Goal: Task Accomplishment & Management: Complete application form

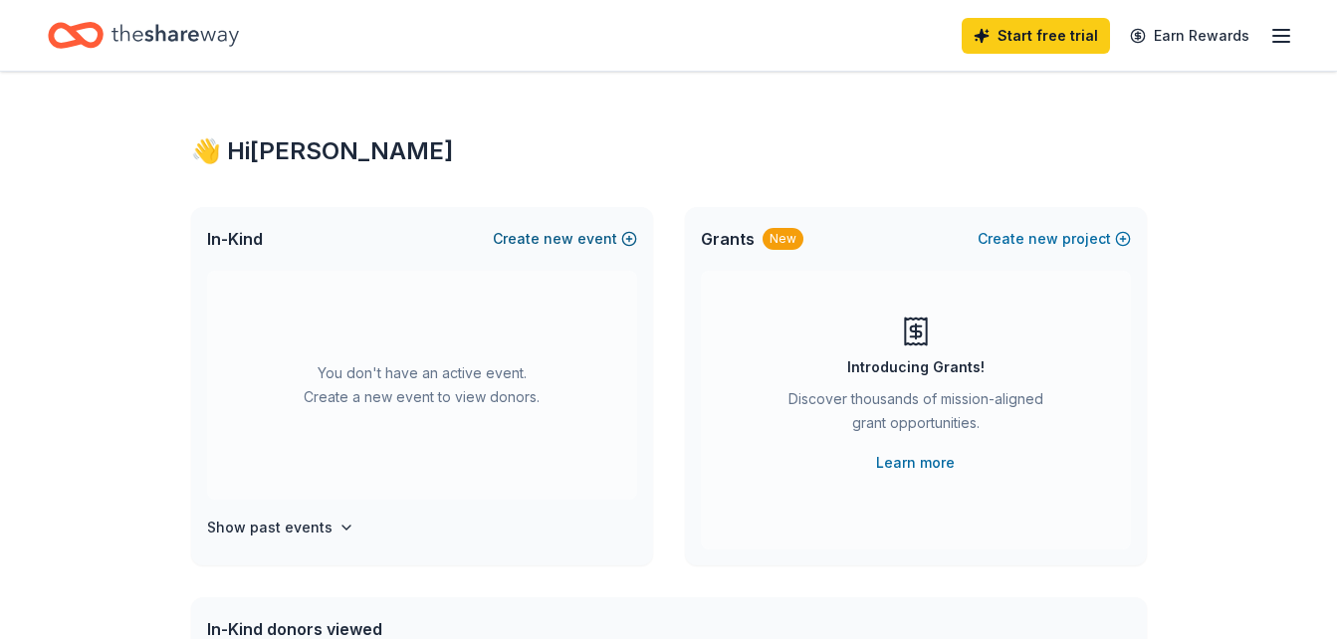
click at [553, 243] on span "new" at bounding box center [559, 239] width 30 height 24
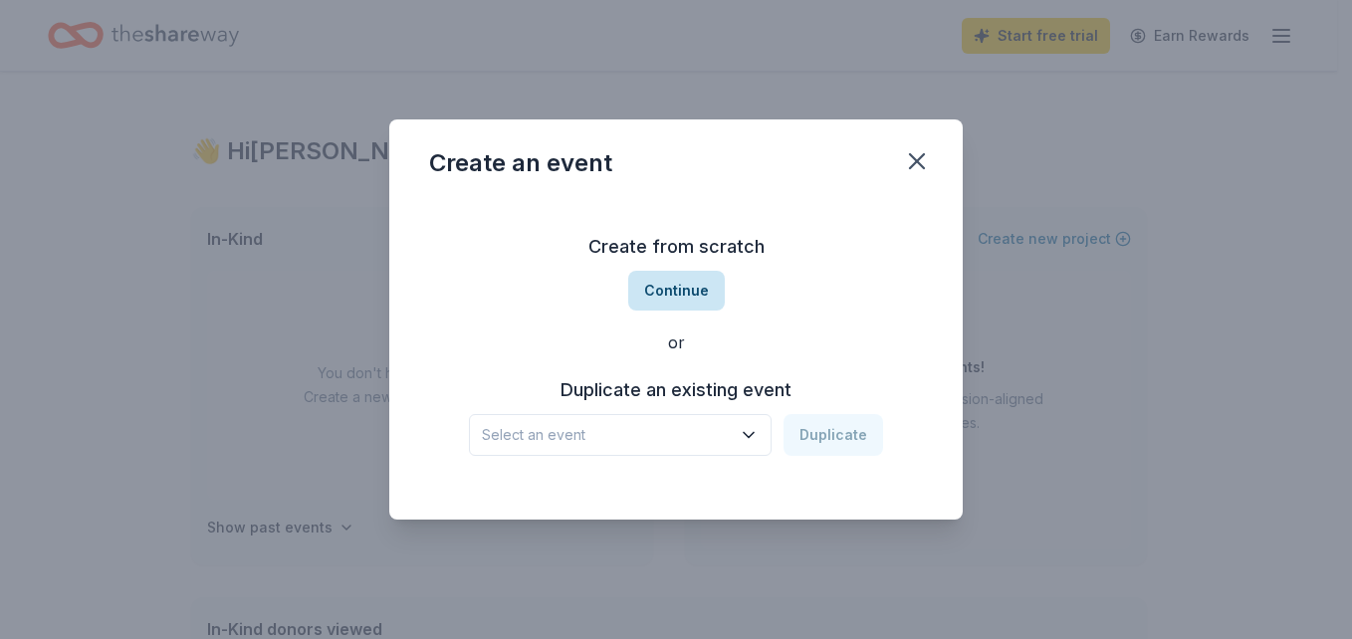
click at [663, 299] on button "Continue" at bounding box center [676, 291] width 97 height 40
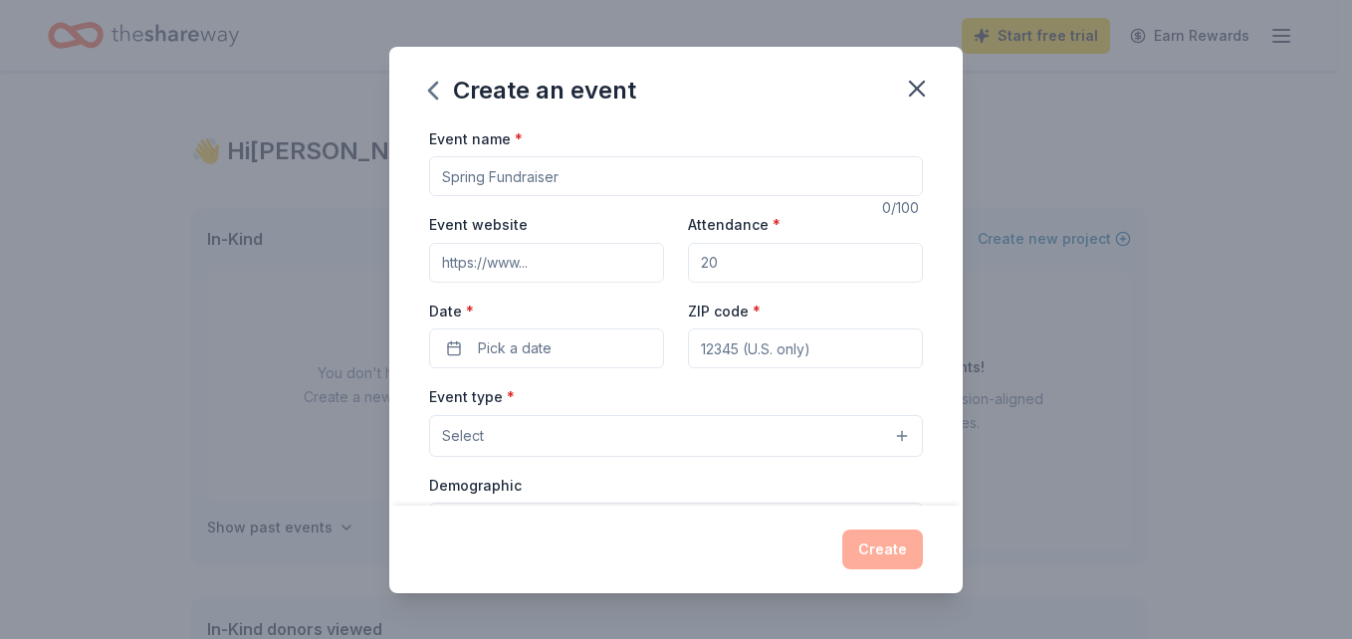
drag, startPoint x: 588, startPoint y: 182, endPoint x: 308, endPoint y: 181, distance: 280.7
click at [308, 181] on div "Create an event Event name * 0 /100 Event website Attendance * Date * Pick a da…" at bounding box center [676, 319] width 1352 height 639
type input "GCA Gala"
click at [749, 269] on input "Attendance *" at bounding box center [805, 263] width 235 height 40
type input "200"
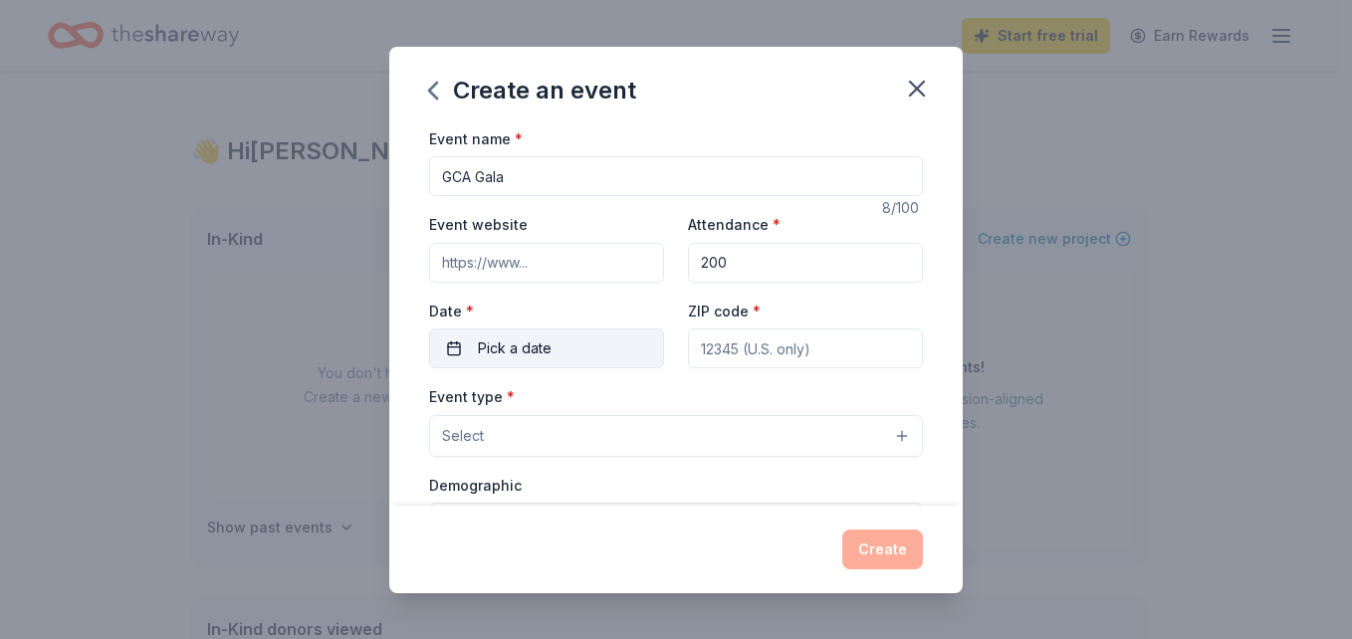
click at [606, 343] on button "Pick a date" at bounding box center [546, 349] width 235 height 40
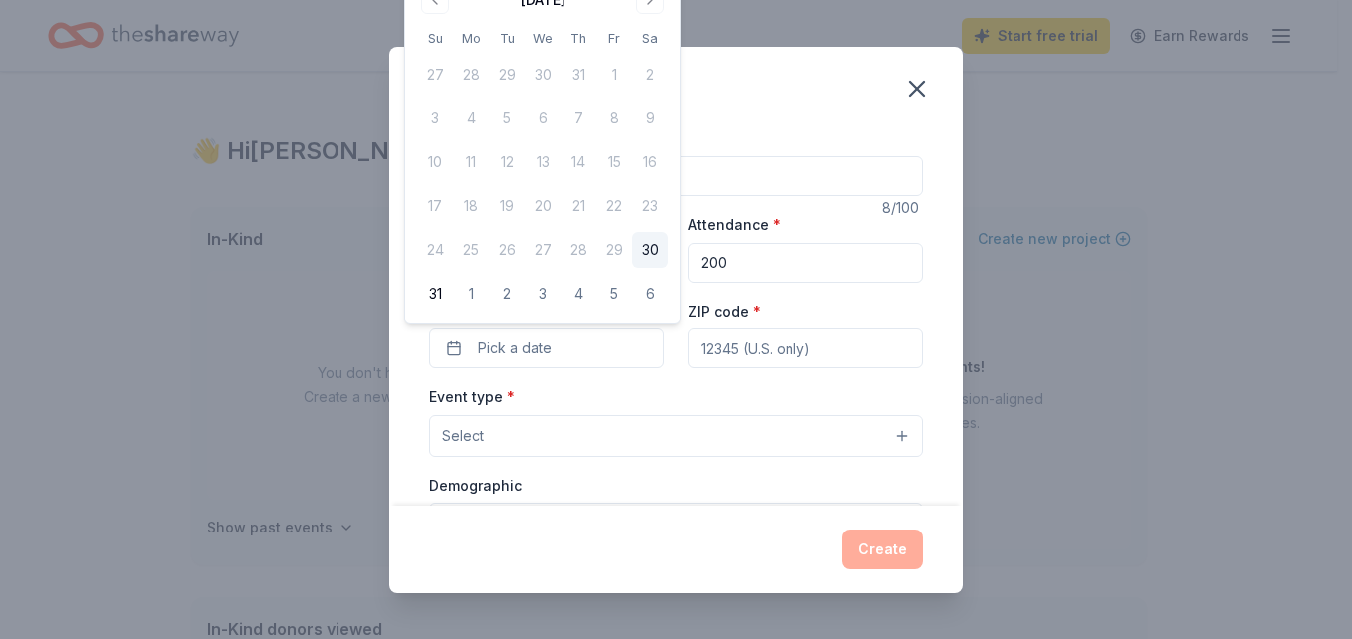
click at [1178, 437] on div "Create an event Event name * GCA Gala 8 /100 Event website Attendance * 200 Dat…" at bounding box center [676, 319] width 1352 height 639
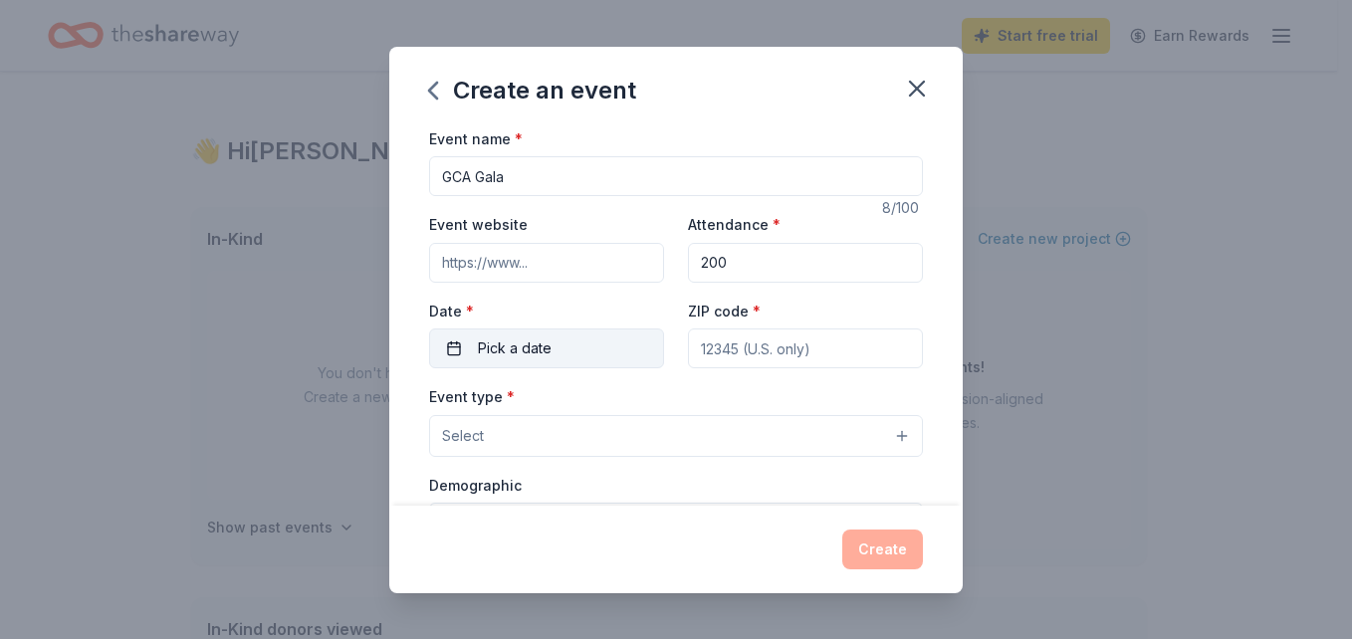
click at [590, 351] on button "Pick a date" at bounding box center [546, 349] width 235 height 40
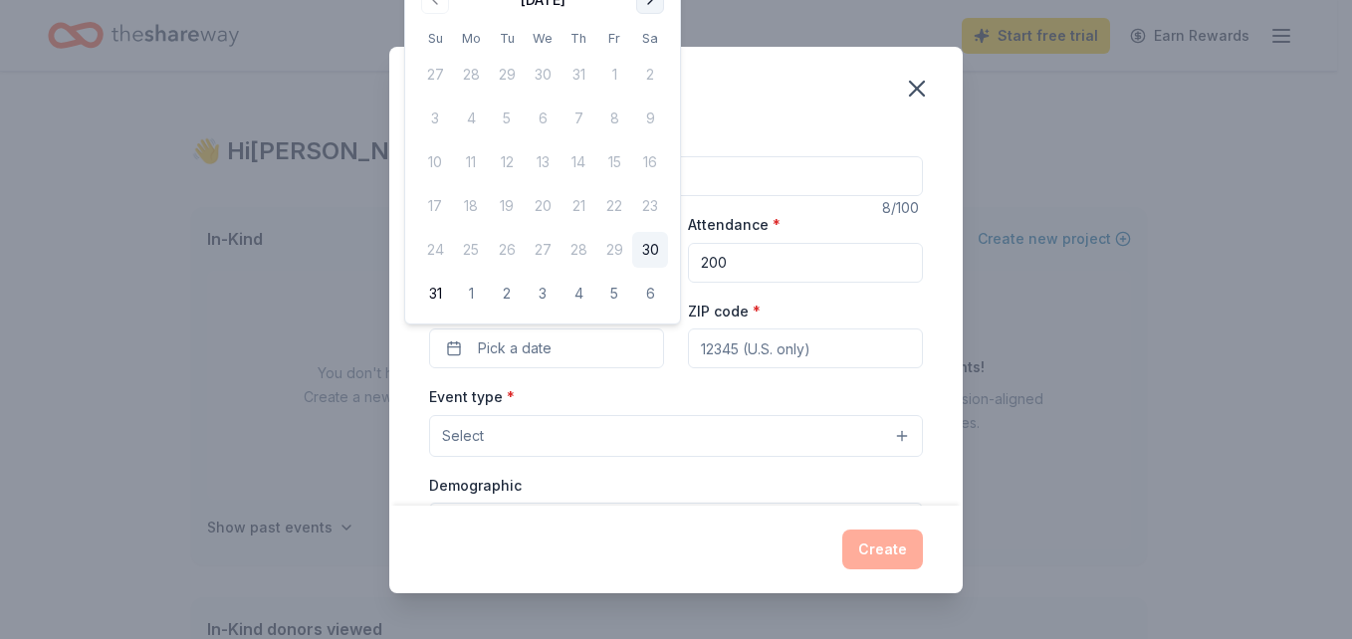
click at [651, 12] on button "Go to next month" at bounding box center [650, 0] width 28 height 28
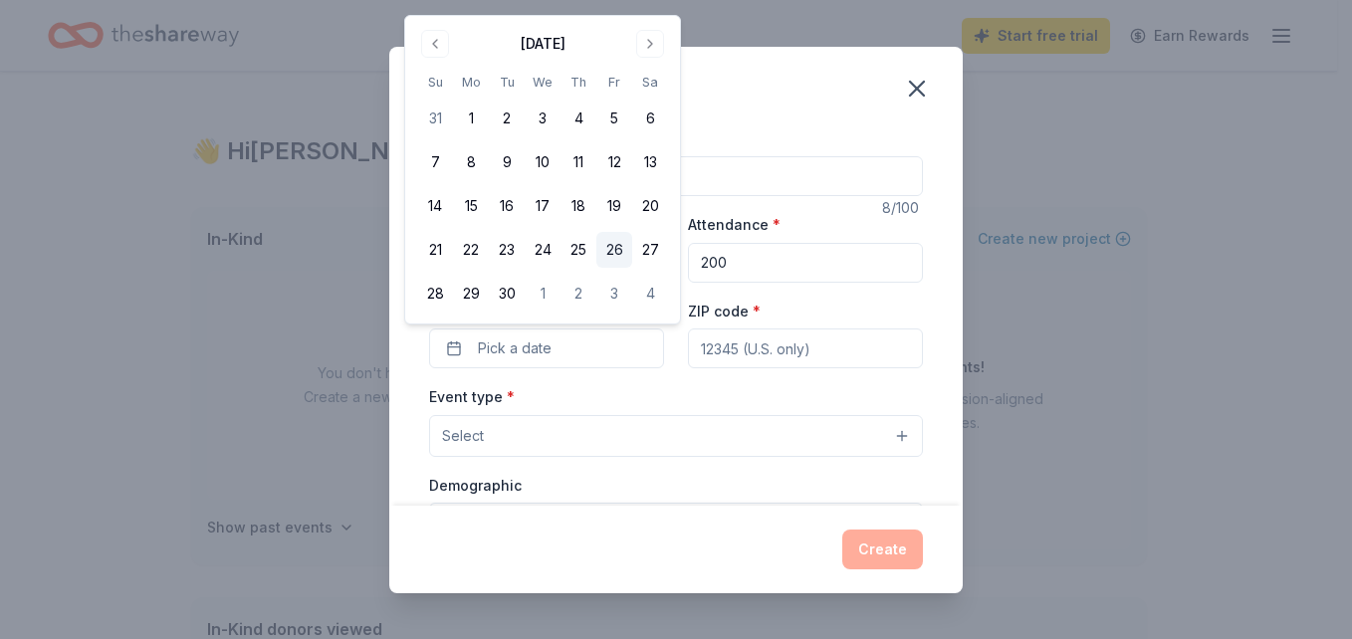
click at [606, 253] on button "26" at bounding box center [614, 250] width 36 height 36
click at [790, 403] on div "Event type * Select" at bounding box center [676, 420] width 494 height 73
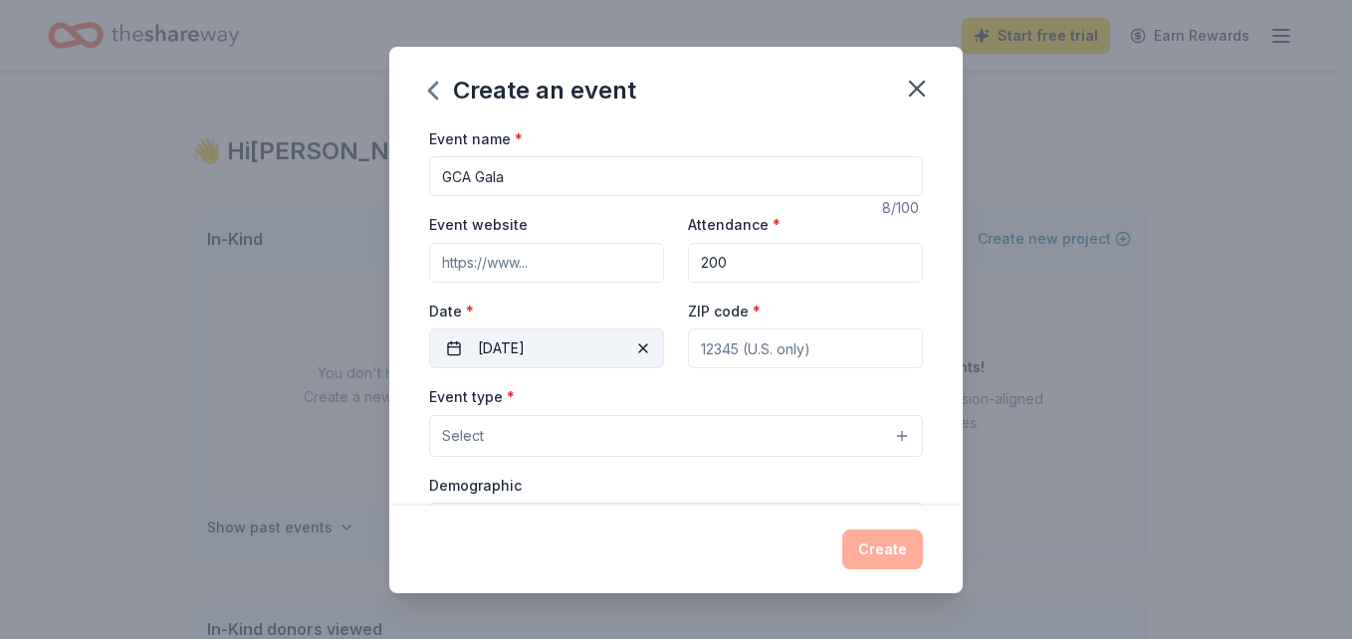
drag, startPoint x: 831, startPoint y: 351, endPoint x: 638, endPoint y: 360, distance: 193.3
click at [638, 360] on div "Event website Attendance * 200 Date * [DATE] ZIP code *" at bounding box center [676, 290] width 494 height 156
type input "76486"
click at [596, 426] on button "Select" at bounding box center [676, 436] width 494 height 42
click at [881, 435] on button "Select" at bounding box center [676, 436] width 494 height 42
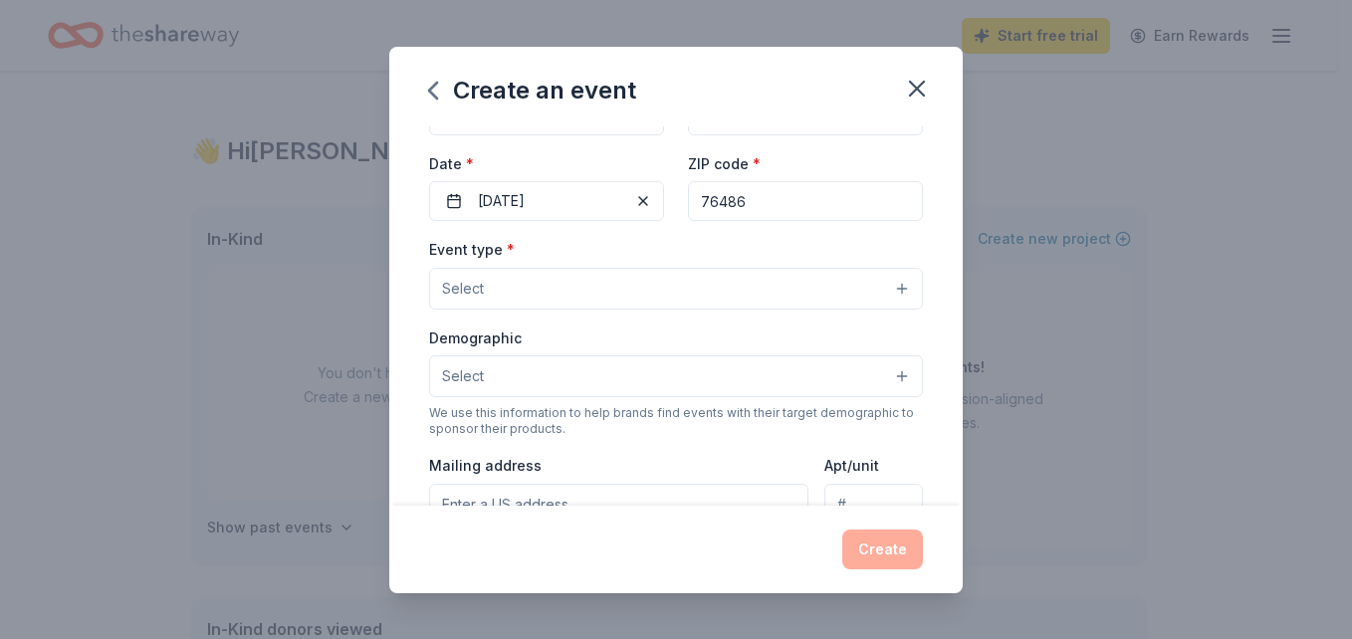
scroll to position [156, 0]
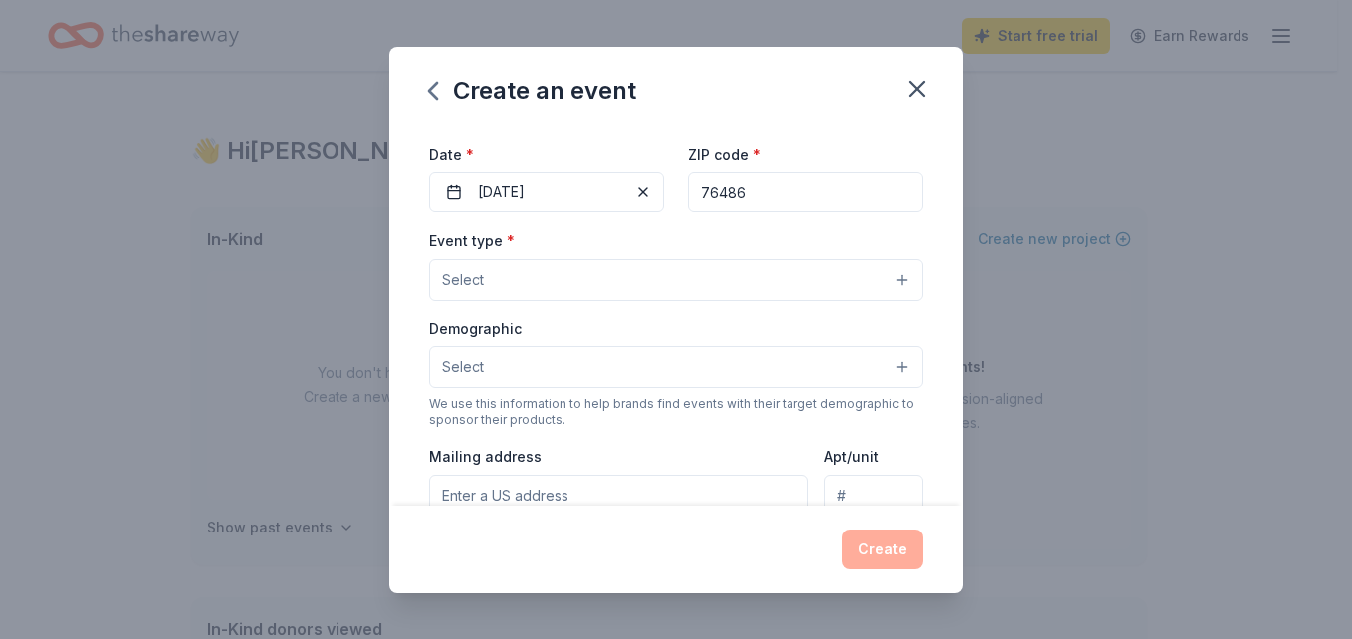
click at [879, 281] on button "Select" at bounding box center [676, 280] width 494 height 42
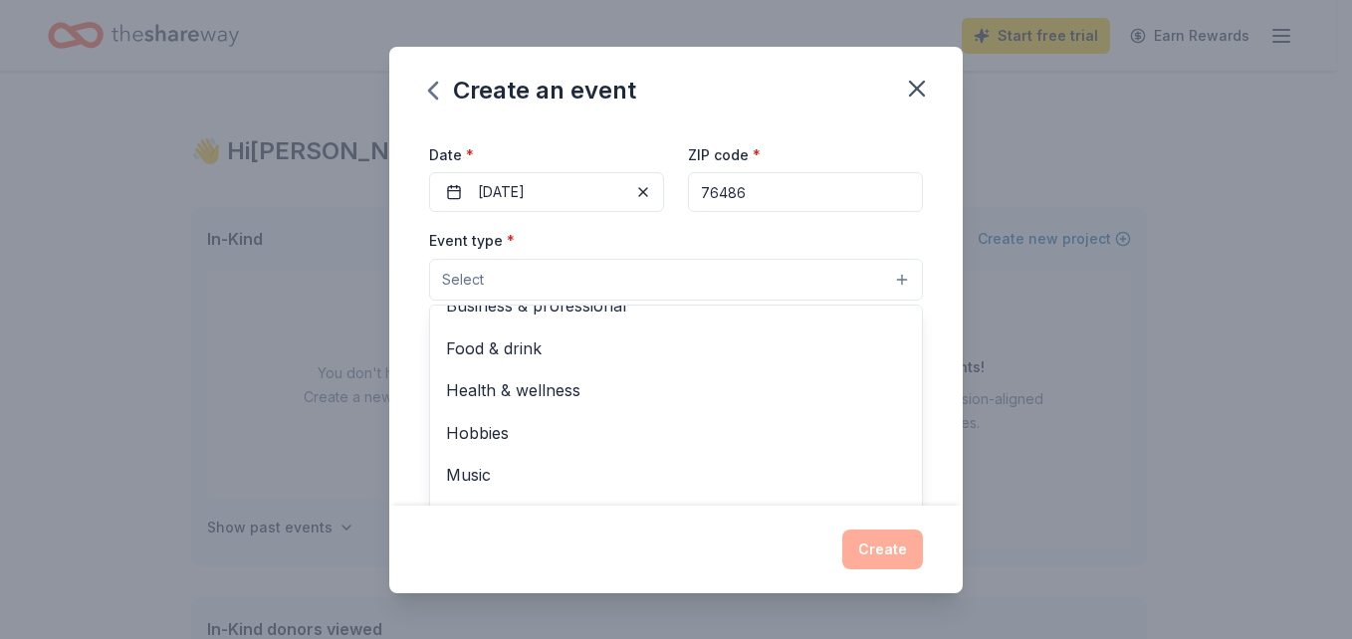
scroll to position [0, 0]
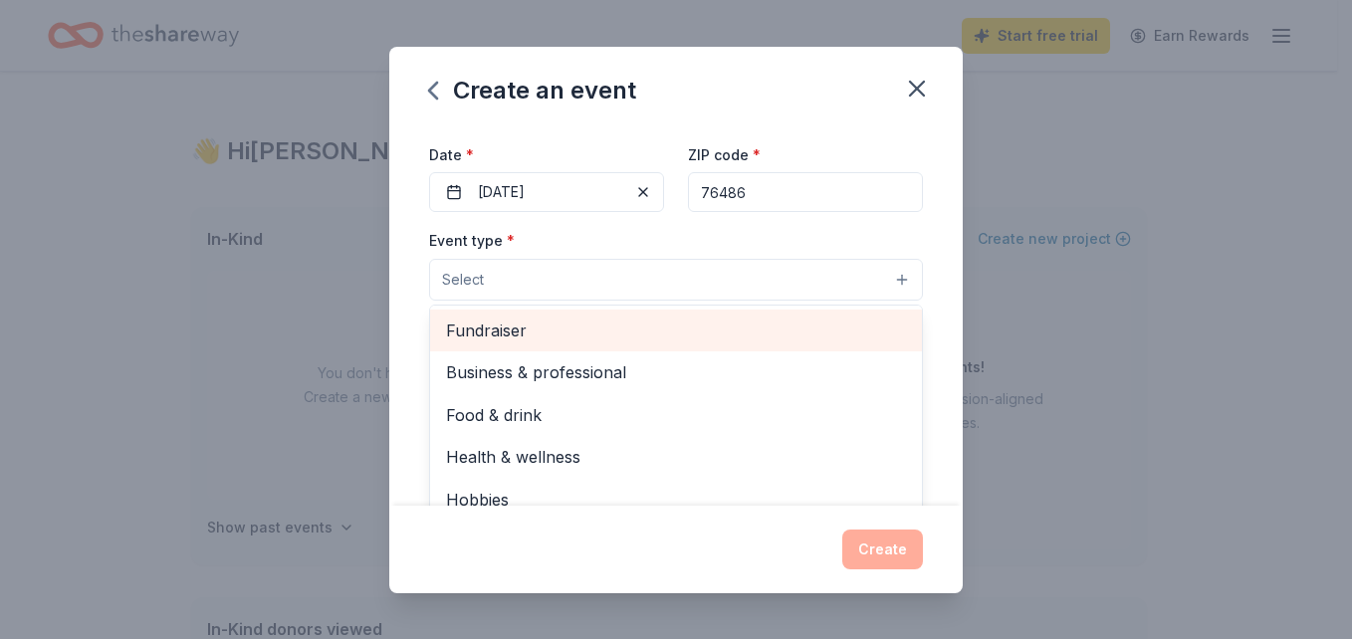
click at [523, 332] on span "Fundraiser" at bounding box center [676, 331] width 460 height 26
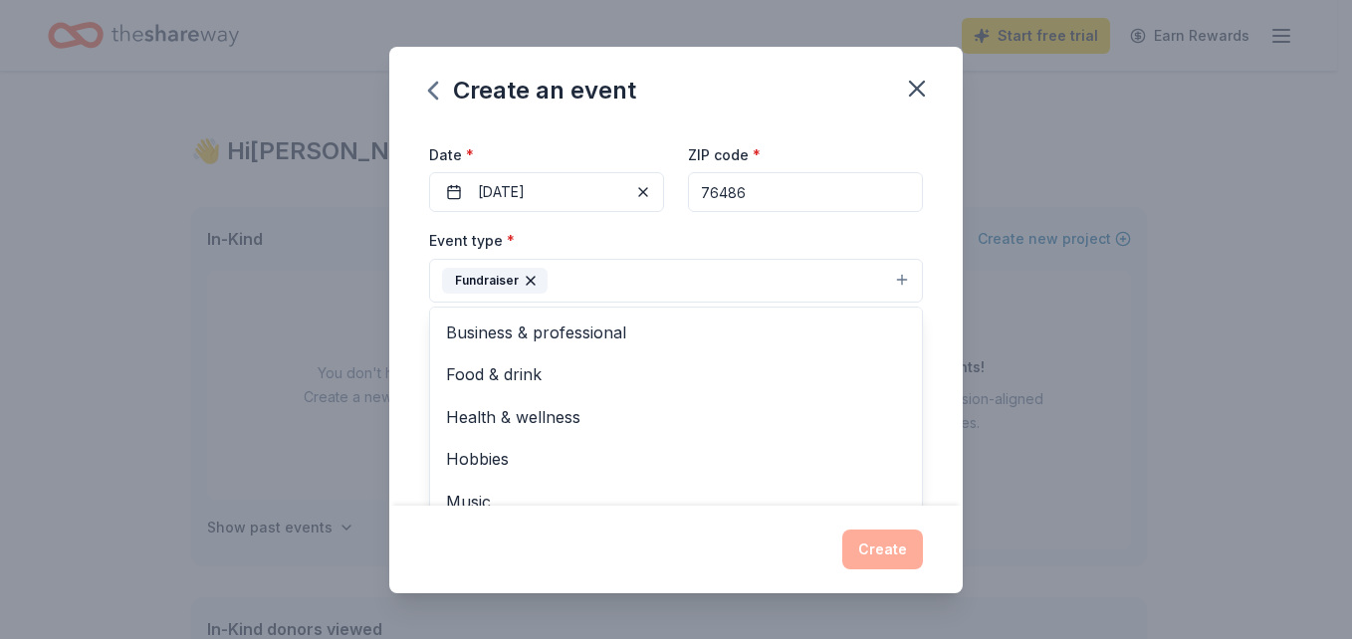
click at [915, 367] on div "Event name * GCA Gala 8 /100 Event website Attendance * 200 Date * [DATE] ZIP c…" at bounding box center [675, 315] width 573 height 379
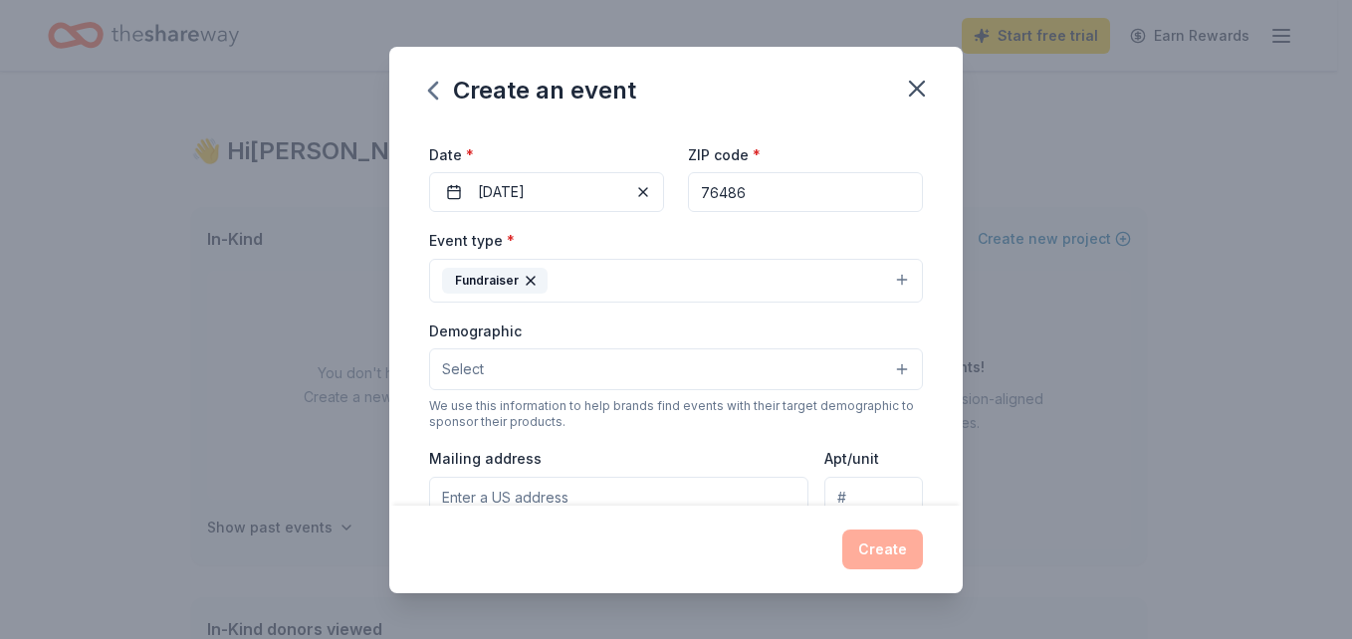
click at [884, 370] on button "Select" at bounding box center [676, 369] width 494 height 42
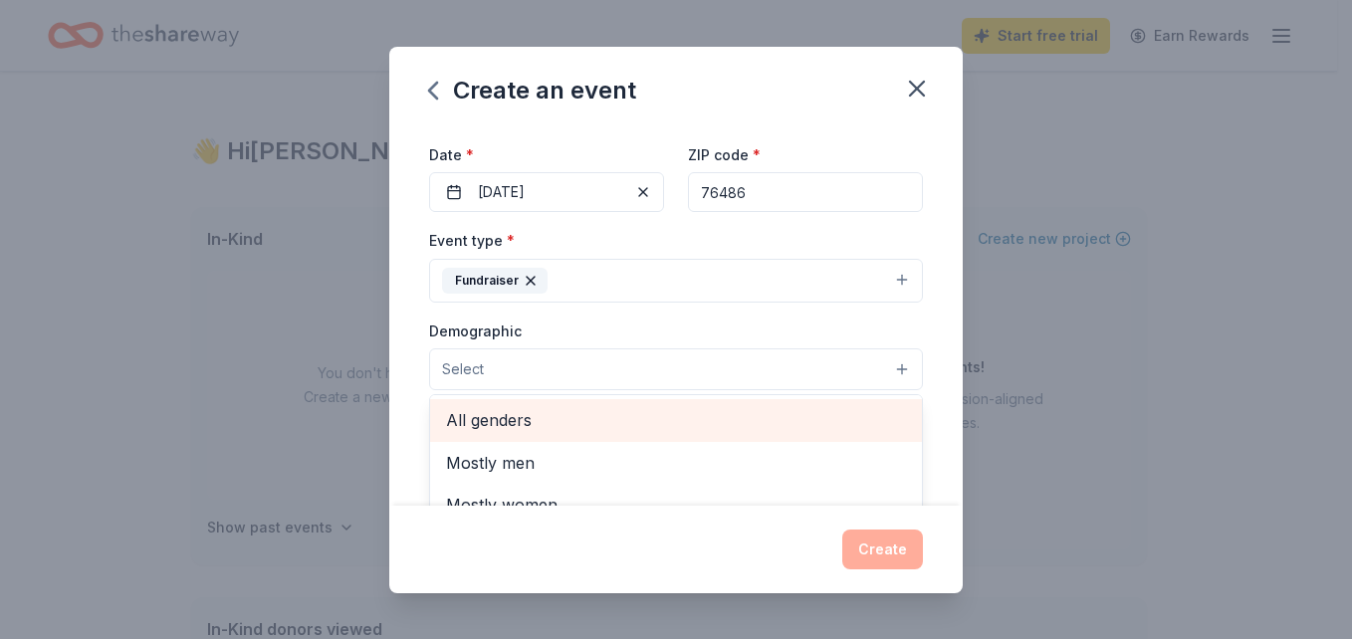
click at [504, 412] on span "All genders" at bounding box center [676, 420] width 460 height 26
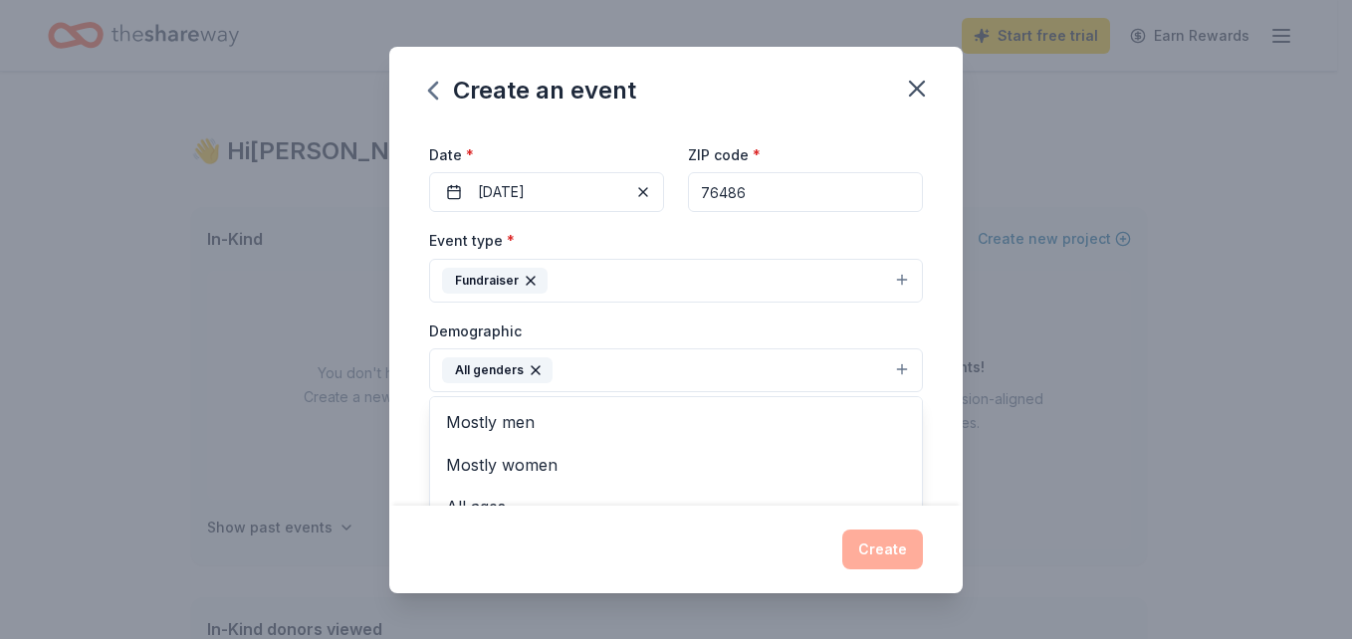
click at [920, 352] on div "Event name * GCA Gala 8 /100 Event website Attendance * 200 Date * [DATE] ZIP c…" at bounding box center [675, 315] width 573 height 379
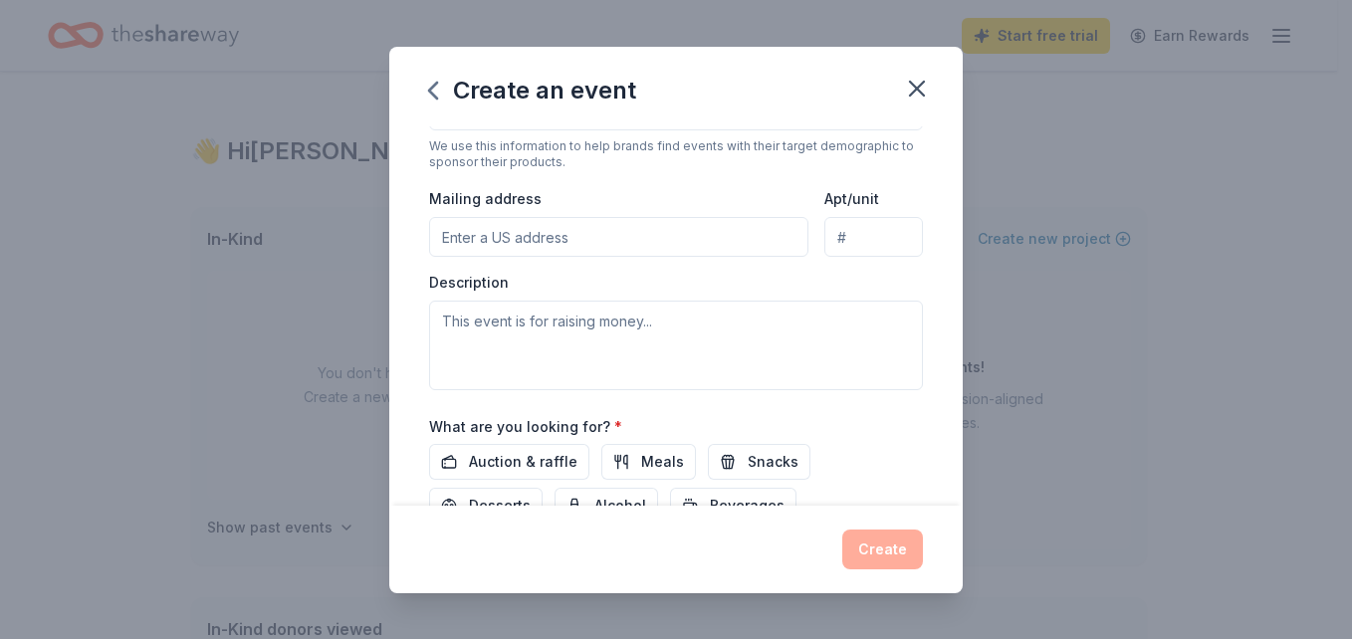
scroll to position [410, 0]
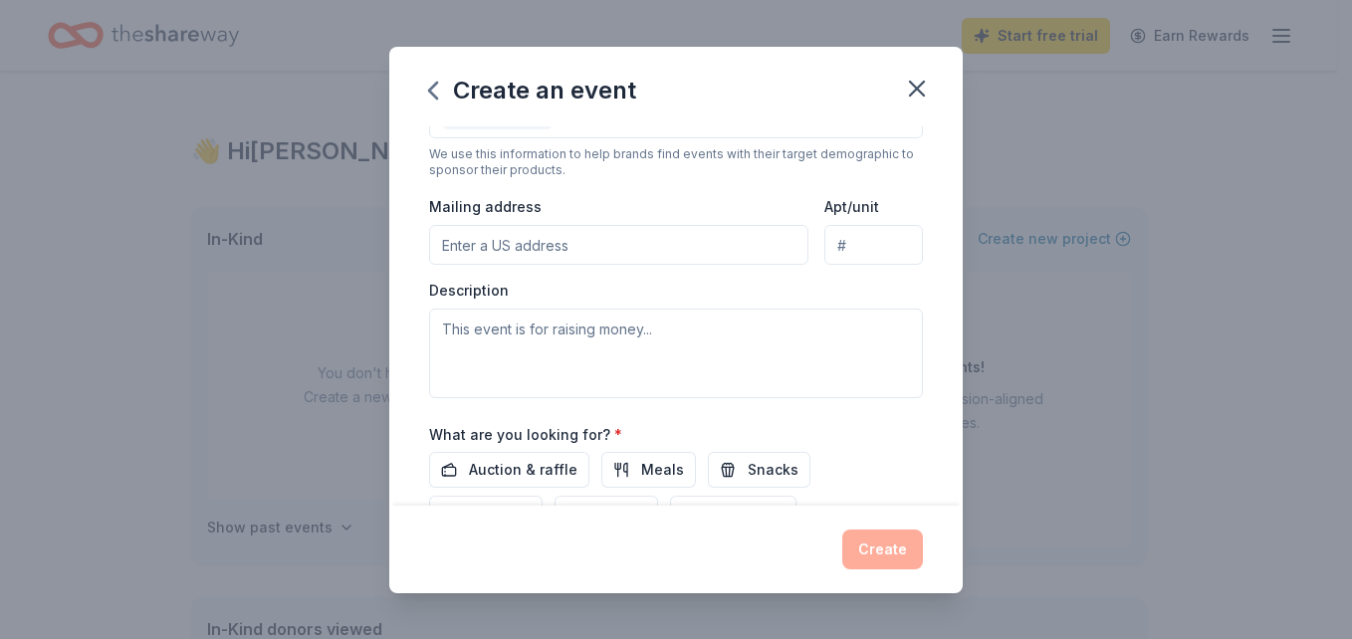
click at [635, 241] on input "Mailing address" at bounding box center [618, 245] width 379 height 40
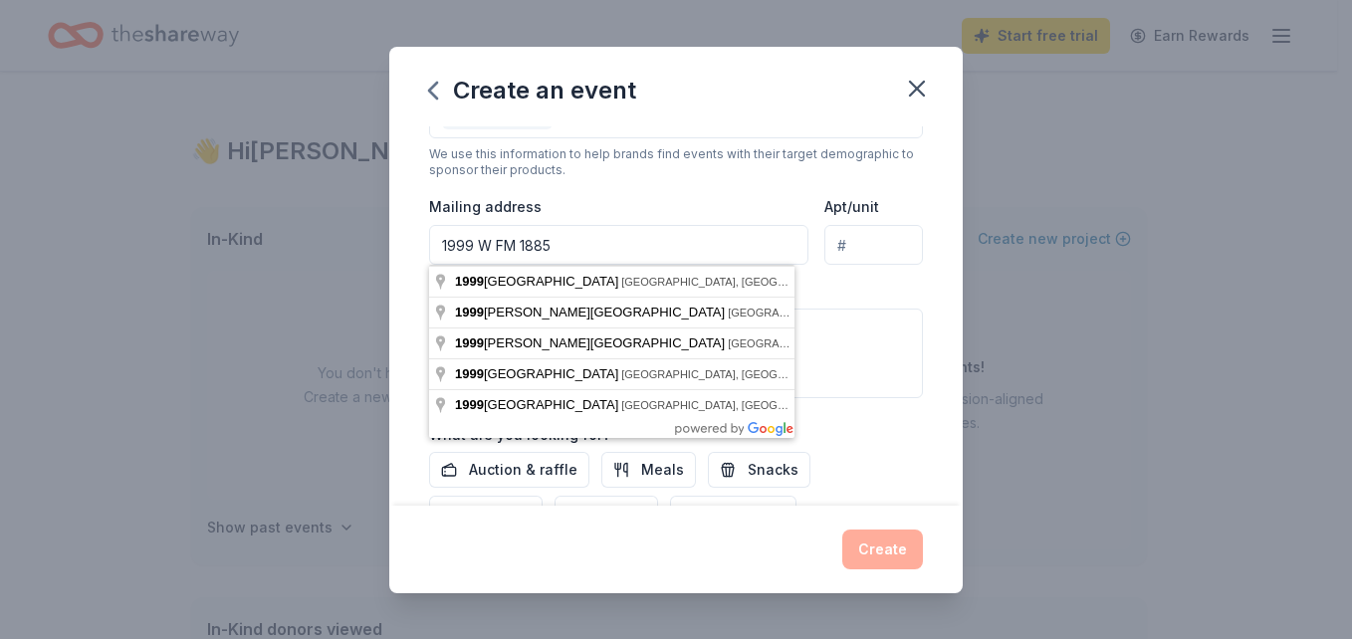
click at [716, 250] on input "1999 W FM 1885" at bounding box center [618, 245] width 379 height 40
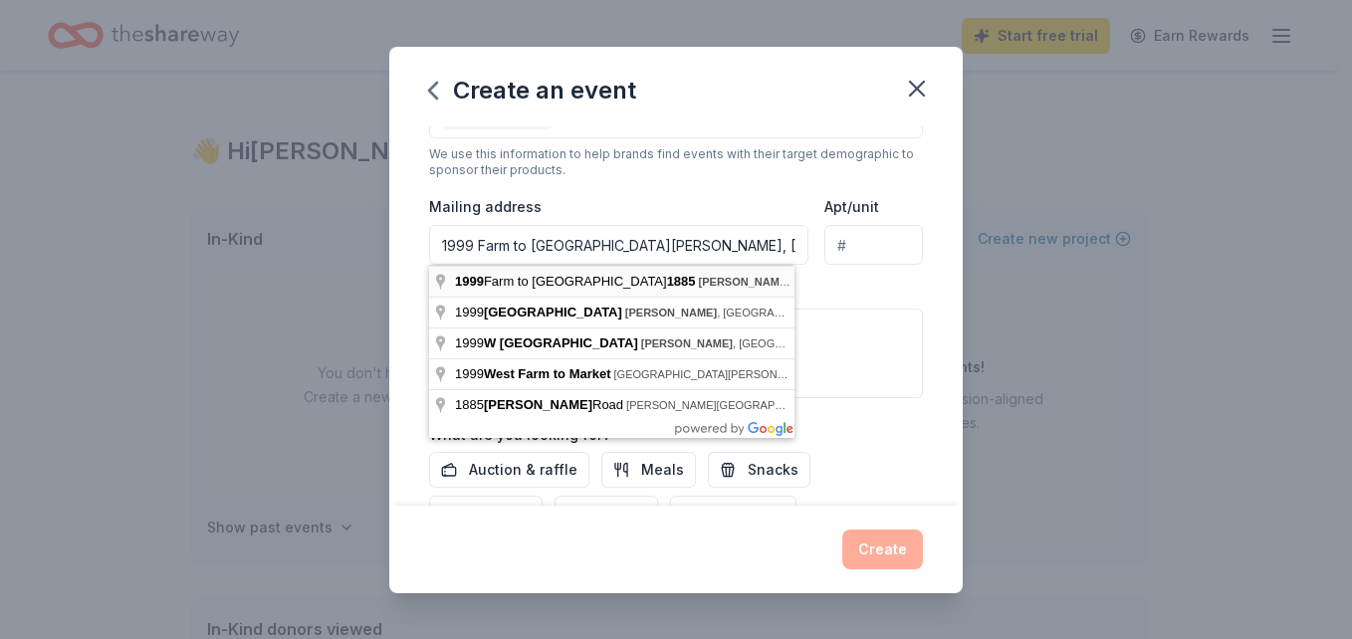
type input "1999 Farm to [GEOGRAPHIC_DATA][PERSON_NAME]"
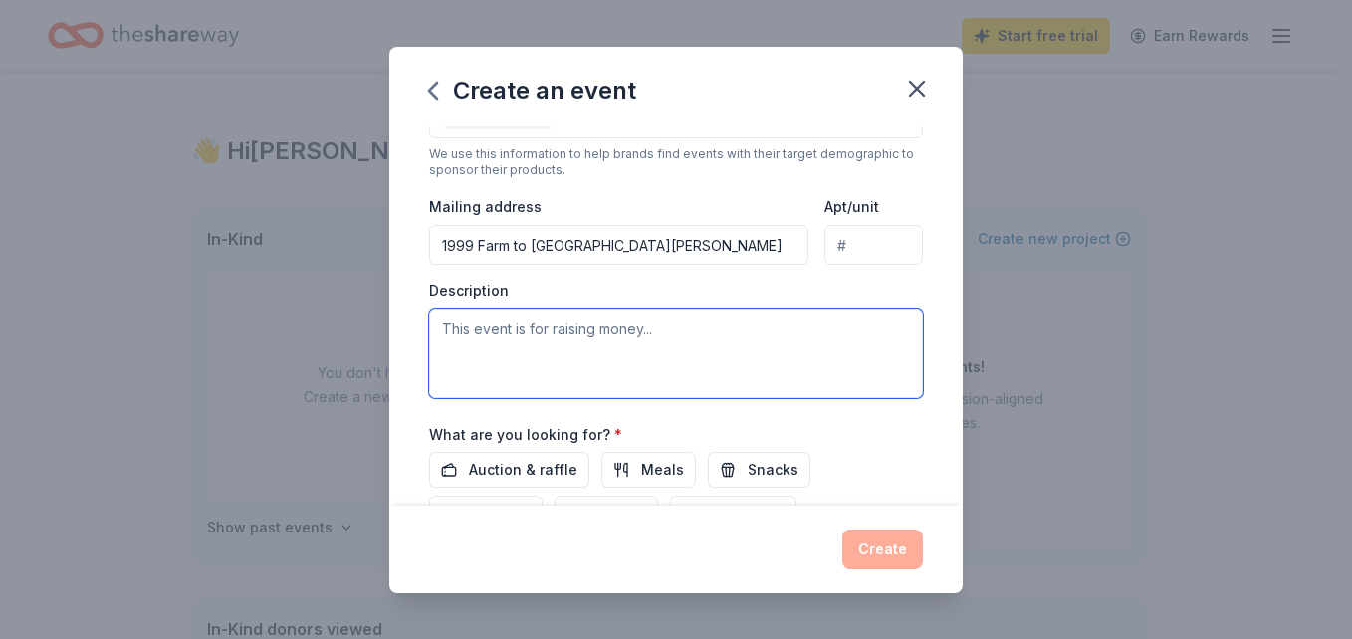
click at [650, 355] on textarea at bounding box center [676, 354] width 494 height 90
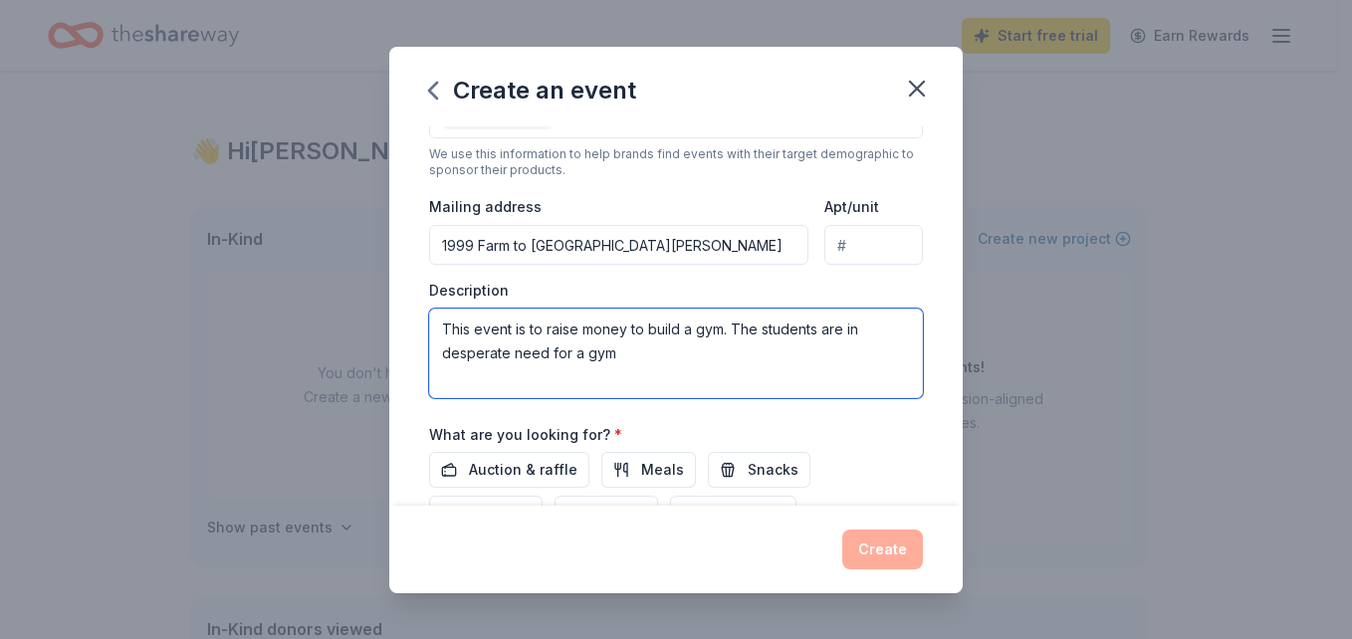
type textarea "This event is to raise money to build a gym. The students are in desperate need…"
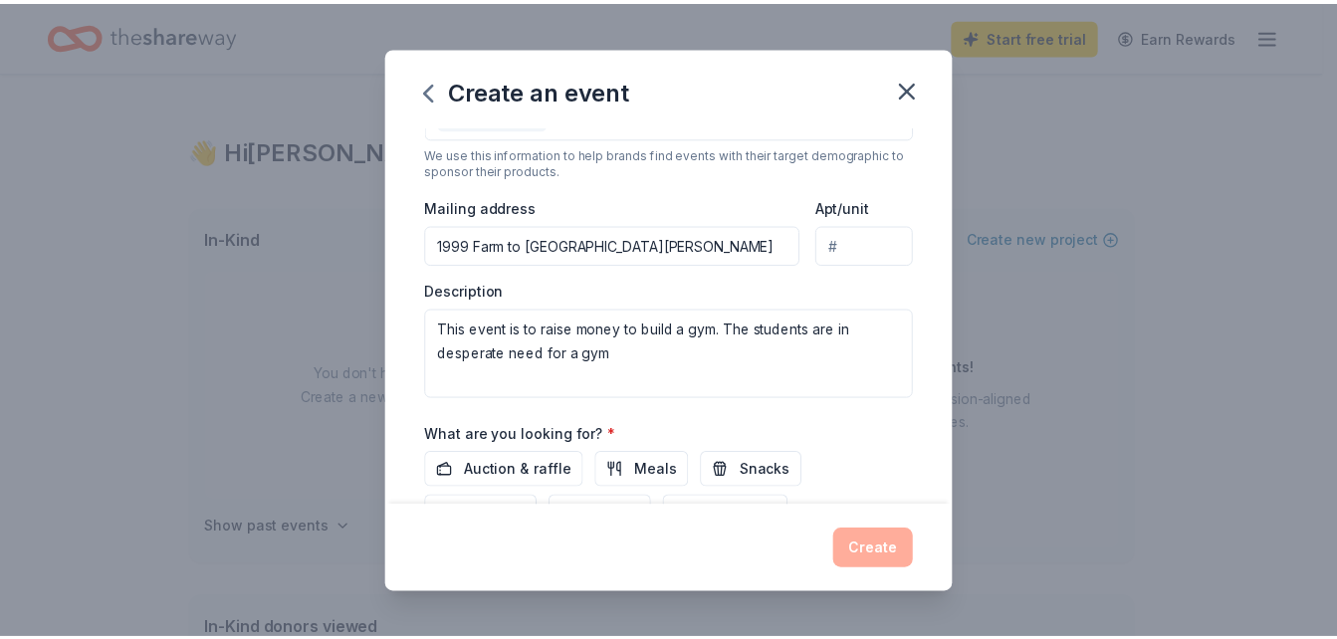
scroll to position [563, 0]
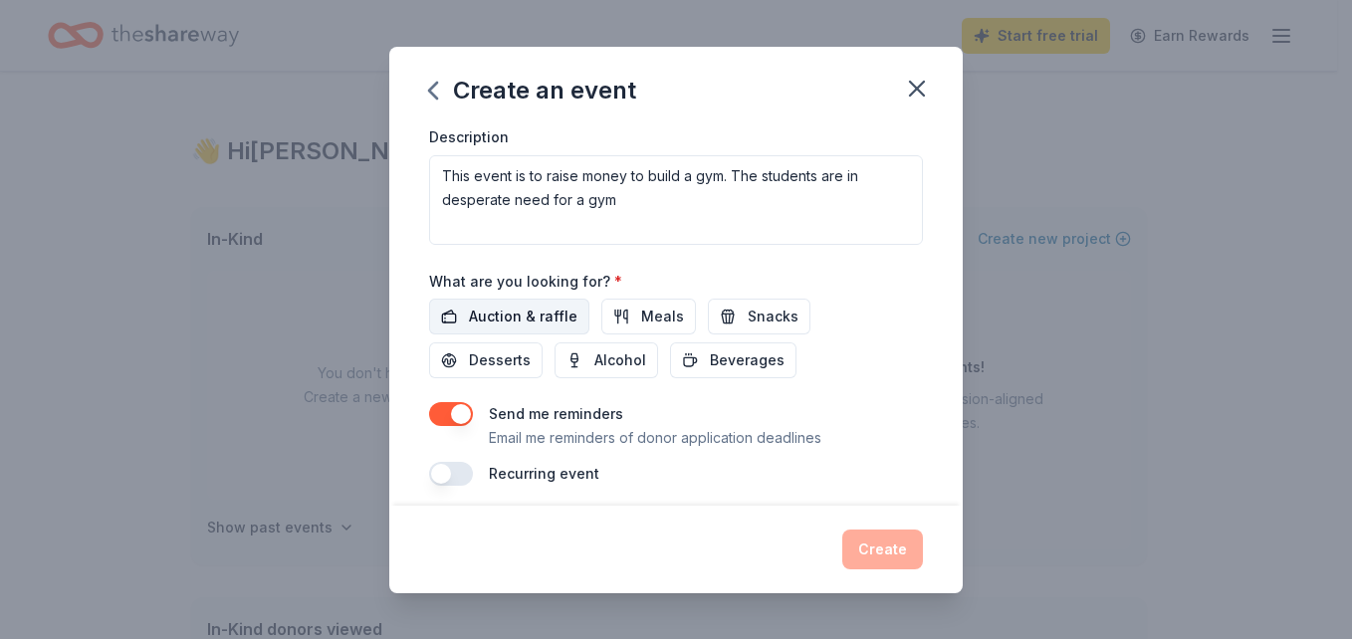
click at [526, 313] on span "Auction & raffle" at bounding box center [523, 317] width 109 height 24
click at [888, 549] on button "Create" at bounding box center [882, 550] width 81 height 40
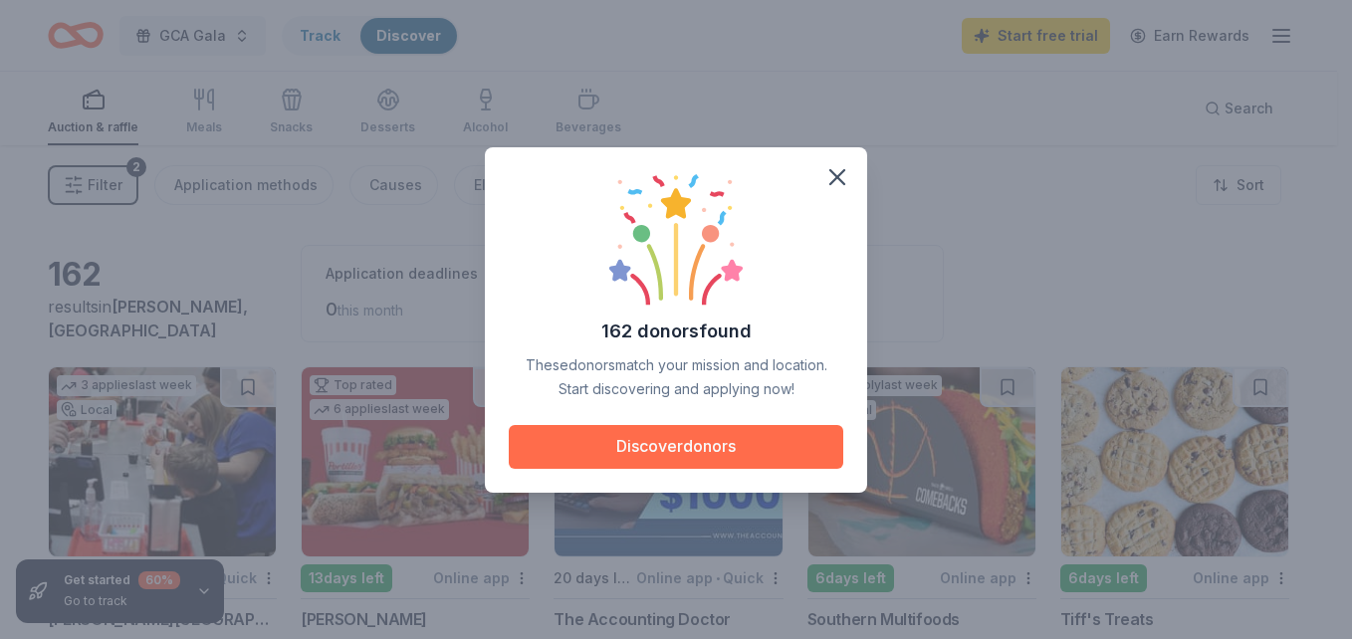
click at [792, 462] on button "Discover donors" at bounding box center [676, 447] width 334 height 44
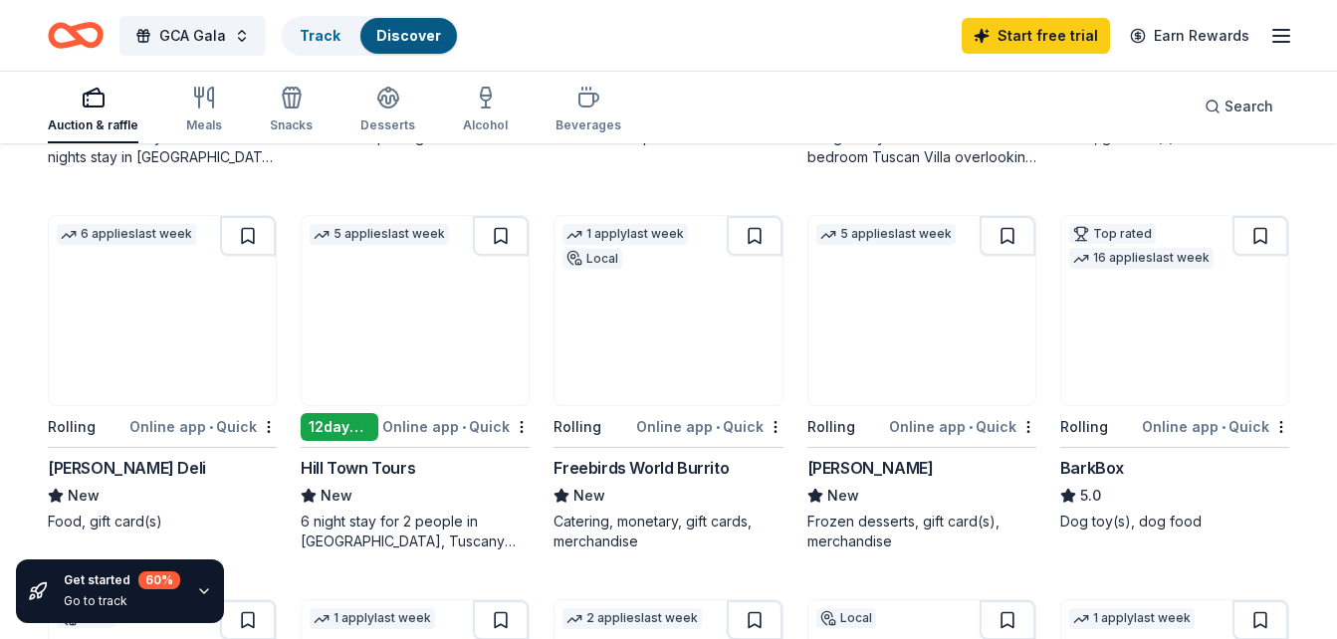
scroll to position [925, 0]
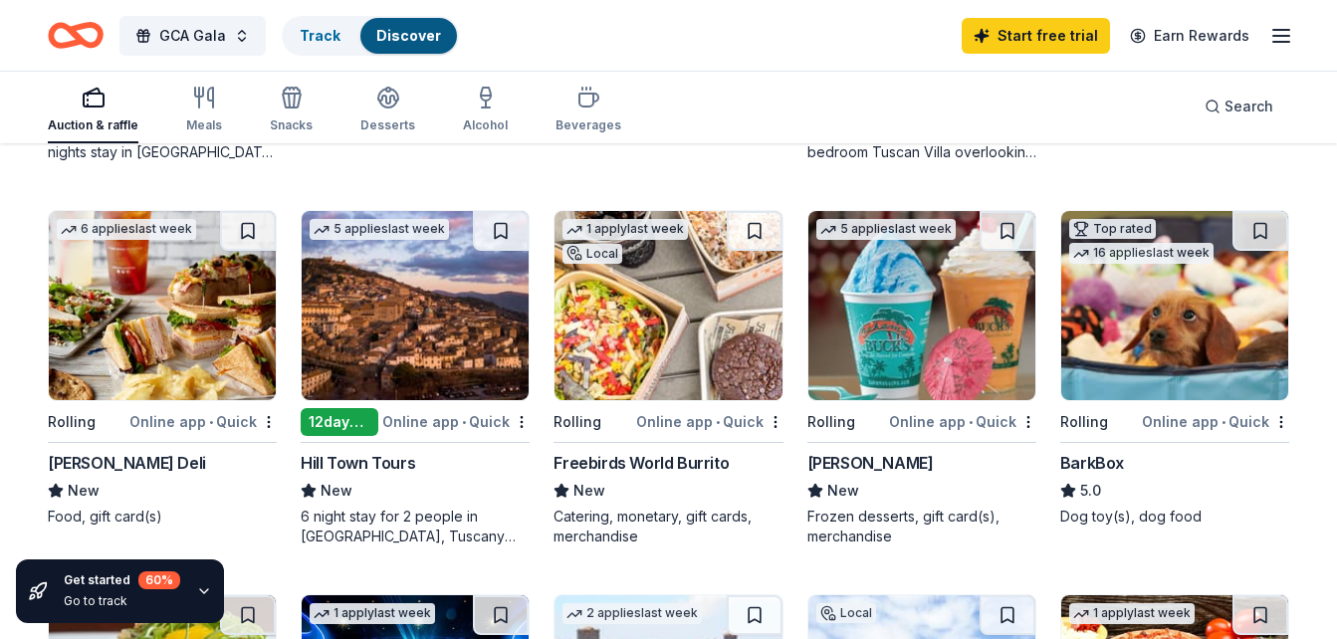
click at [887, 468] on div "[PERSON_NAME]" at bounding box center [870, 463] width 126 height 24
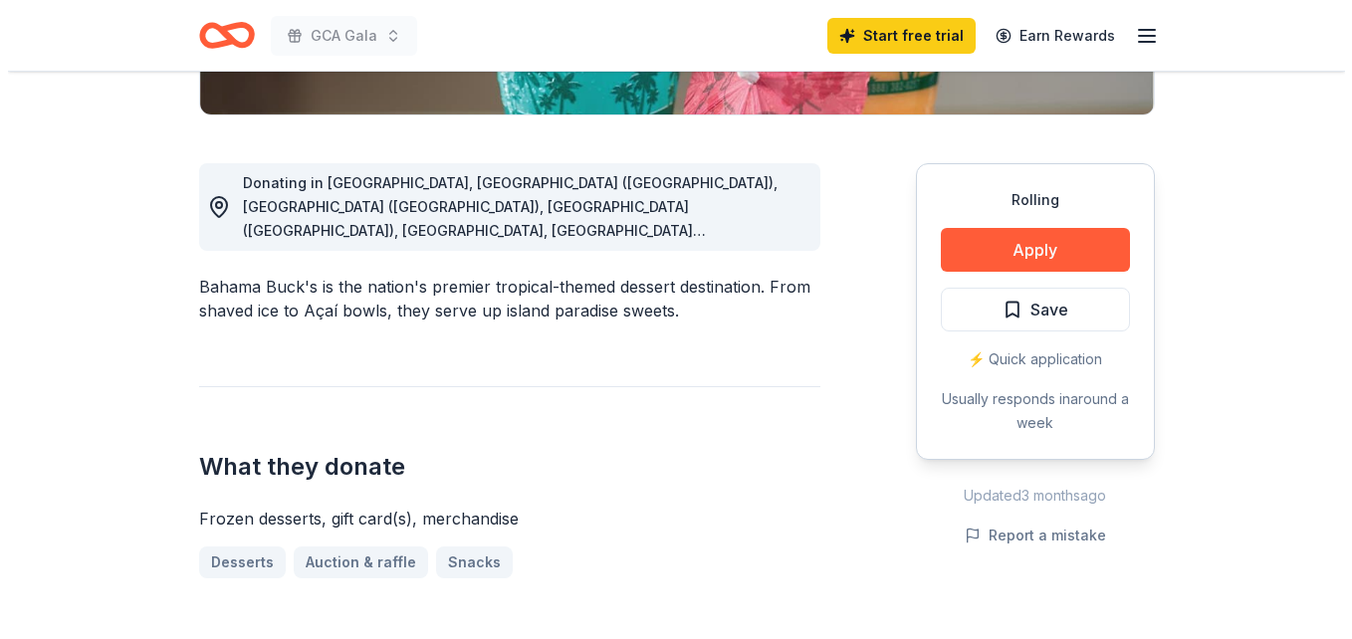
scroll to position [495, 0]
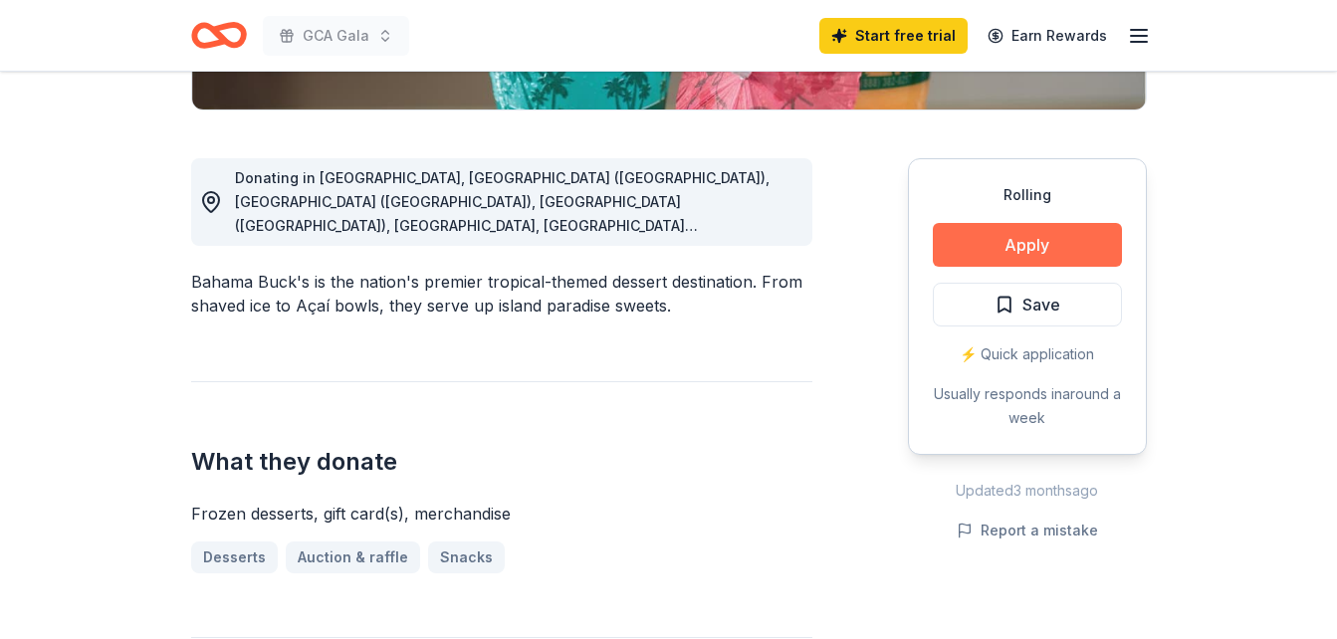
click at [1088, 238] on button "Apply" at bounding box center [1027, 245] width 189 height 44
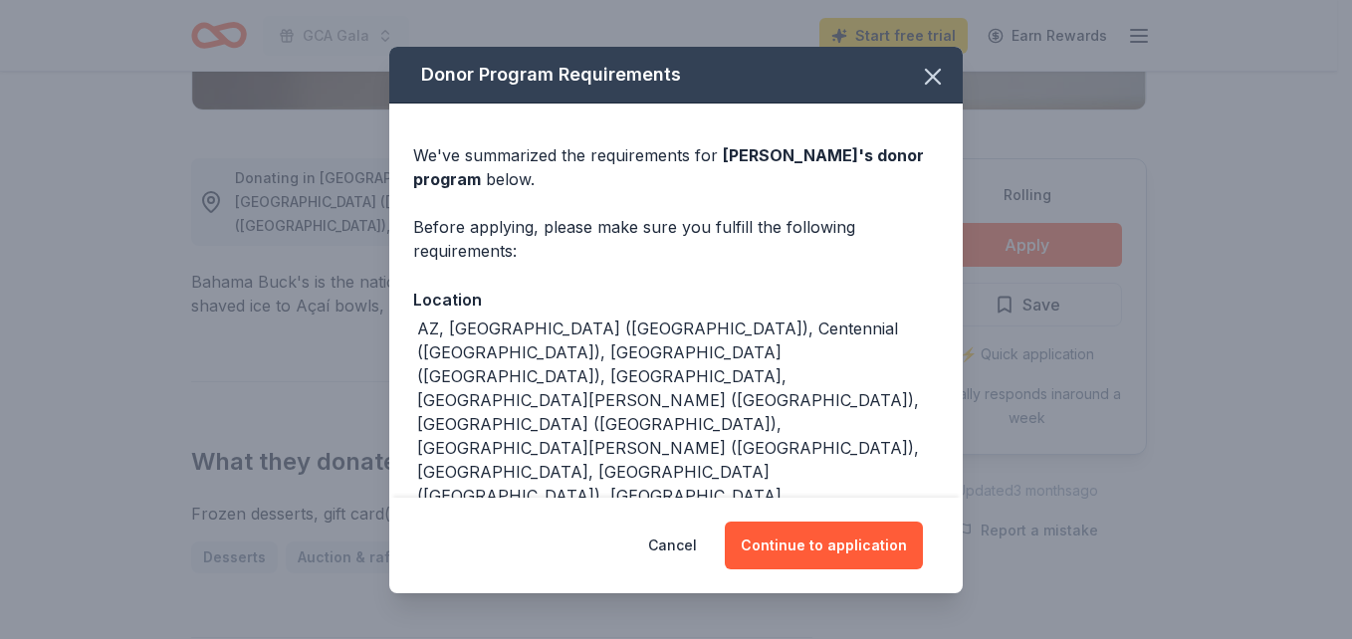
scroll to position [24, 0]
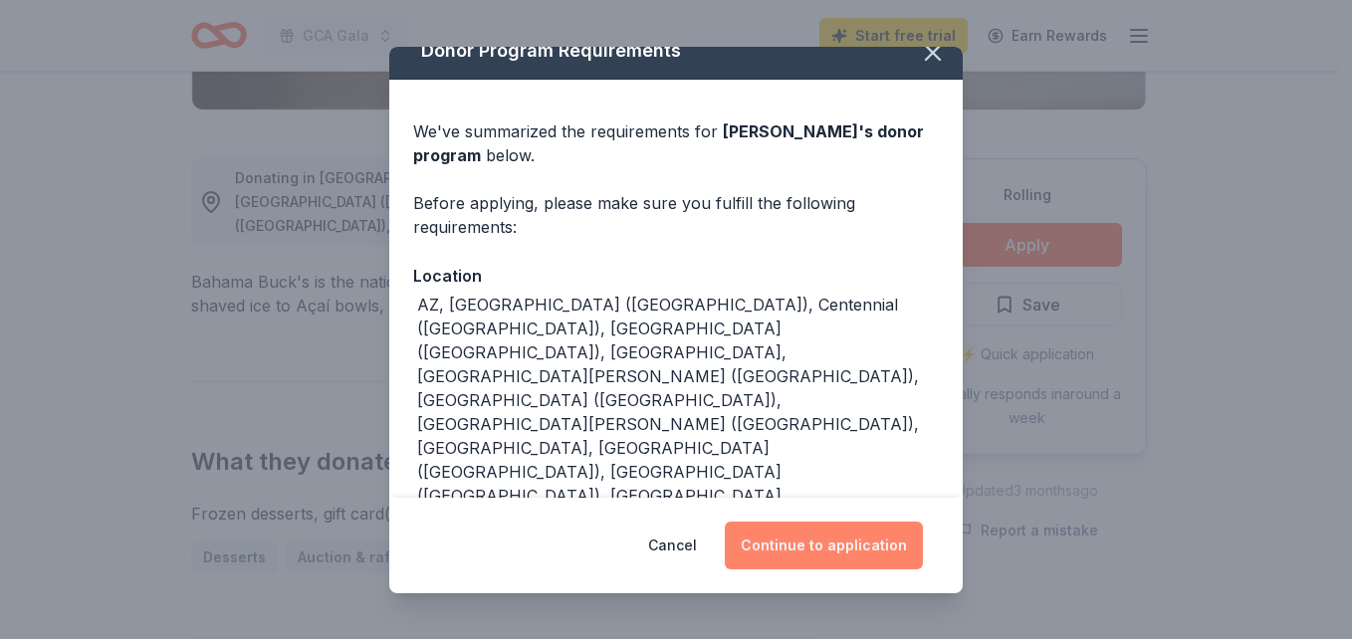
click at [850, 560] on button "Continue to application" at bounding box center [824, 546] width 198 height 48
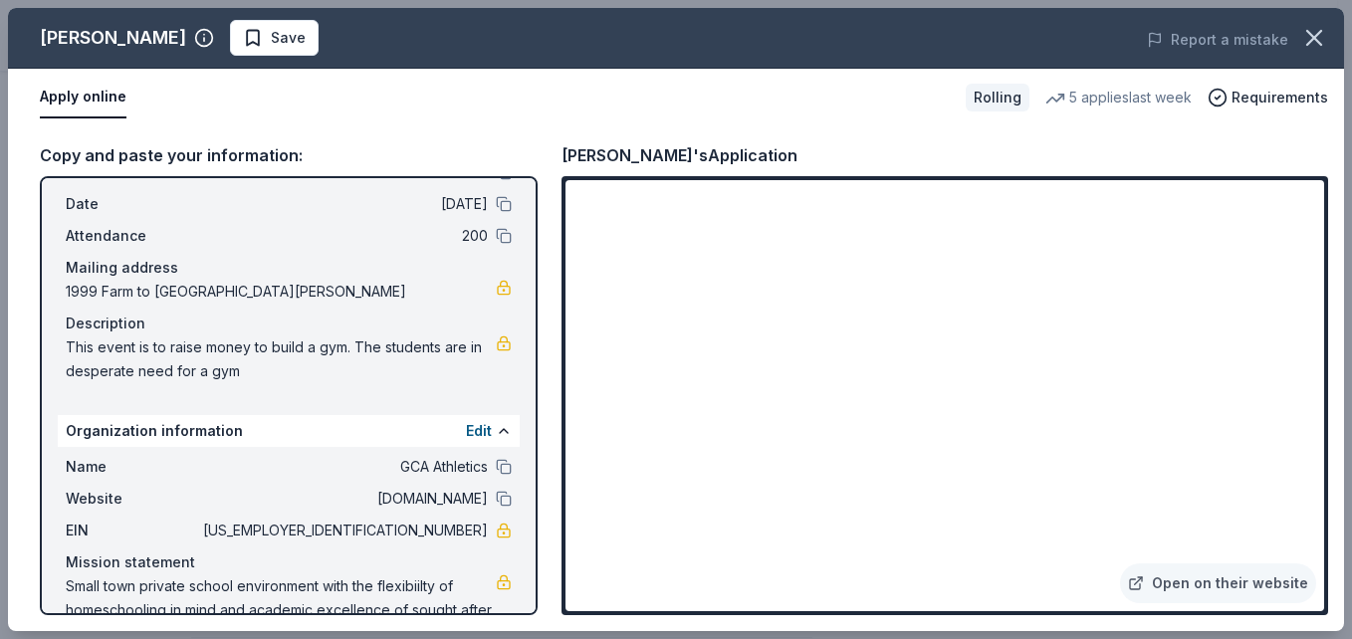
scroll to position [130, 0]
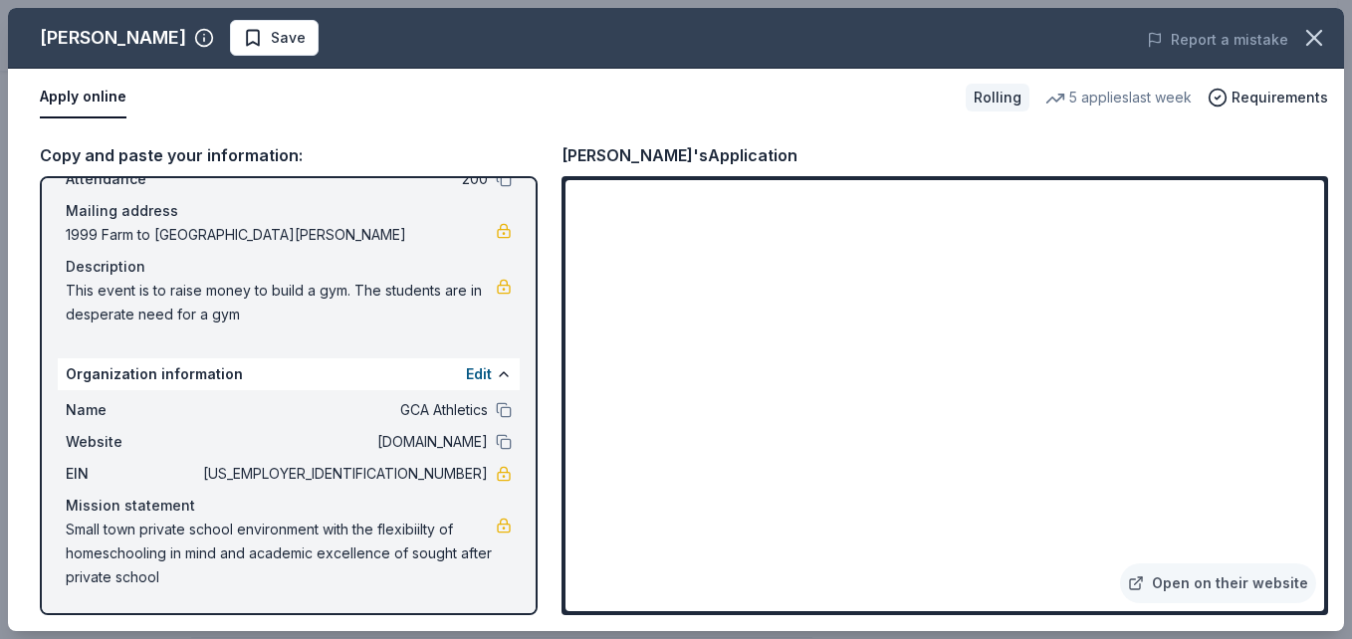
click at [70, 100] on button "Apply online" at bounding box center [83, 98] width 87 height 42
click at [96, 100] on button "Apply online" at bounding box center [83, 98] width 87 height 42
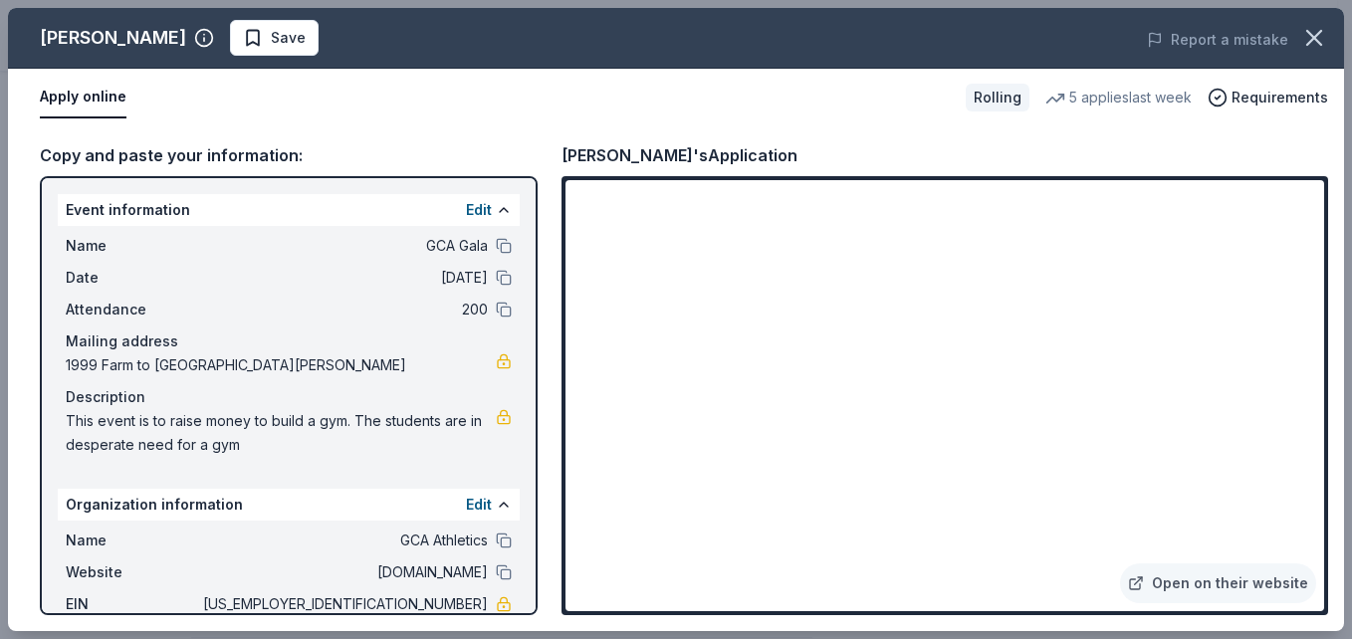
click at [81, 96] on button "Apply online" at bounding box center [83, 98] width 87 height 42
drag, startPoint x: 1351, startPoint y: 331, endPoint x: 1355, endPoint y: 468, distance: 136.4
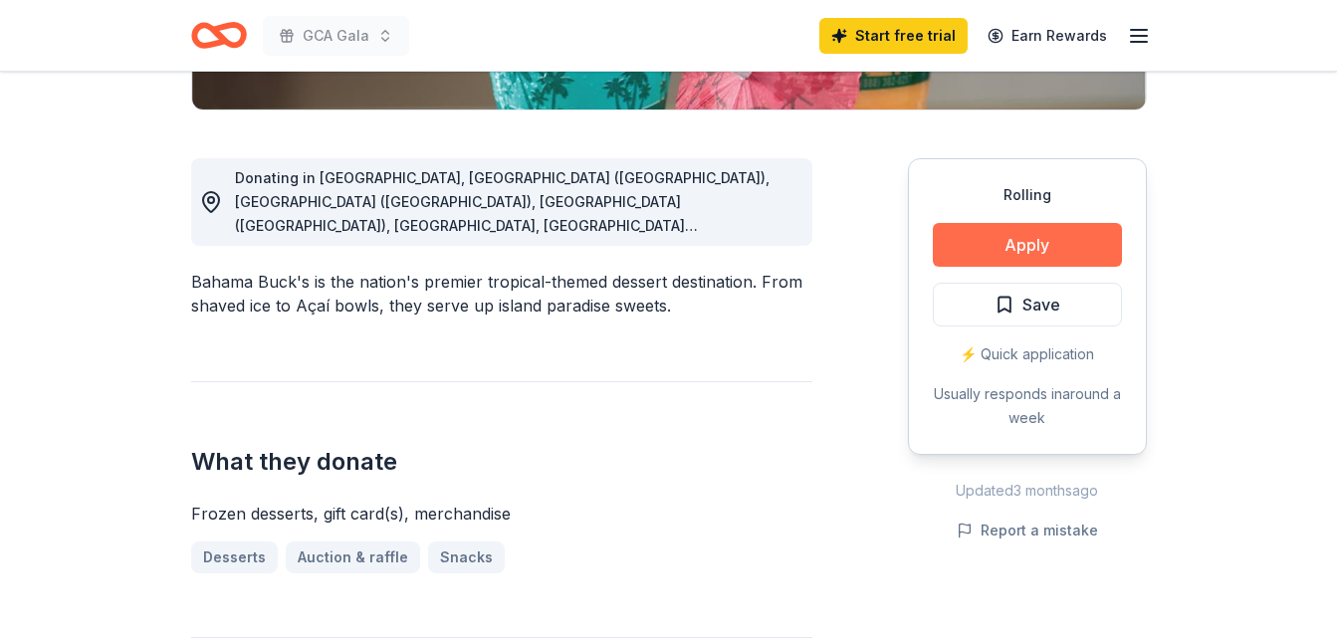
drag, startPoint x: 1351, startPoint y: 468, endPoint x: 1069, endPoint y: 246, distance: 358.7
click at [1069, 246] on button "Apply" at bounding box center [1027, 245] width 189 height 44
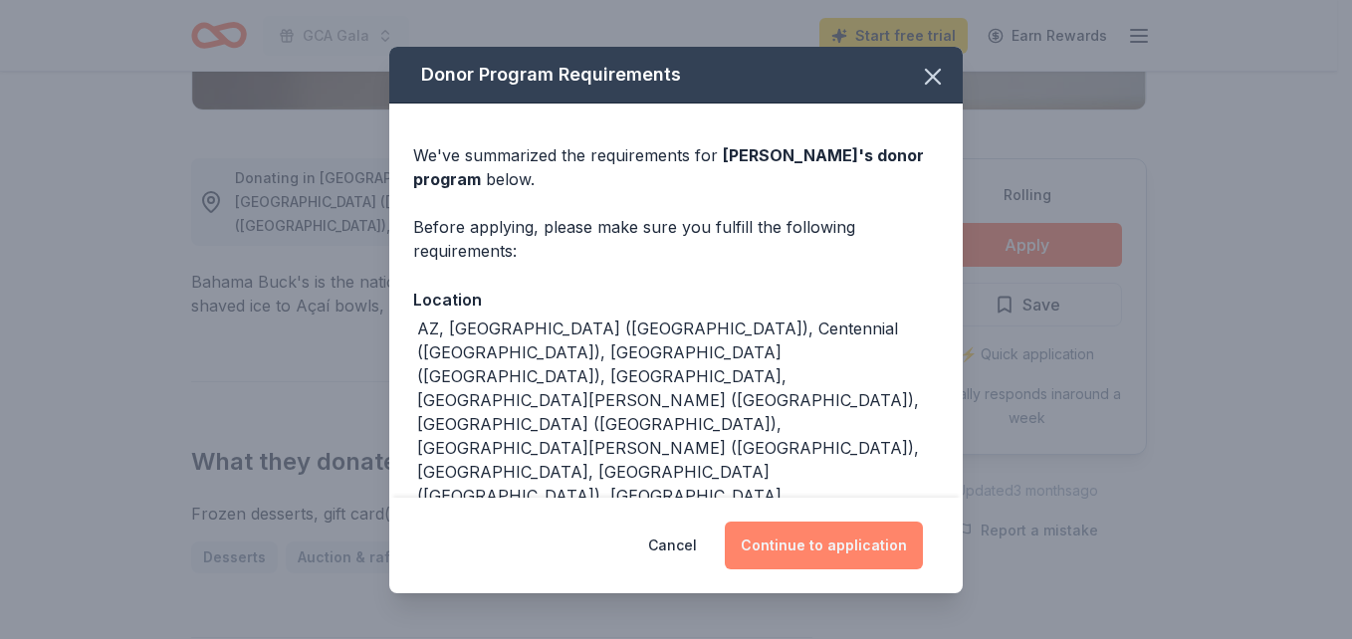
click at [861, 554] on button "Continue to application" at bounding box center [824, 546] width 198 height 48
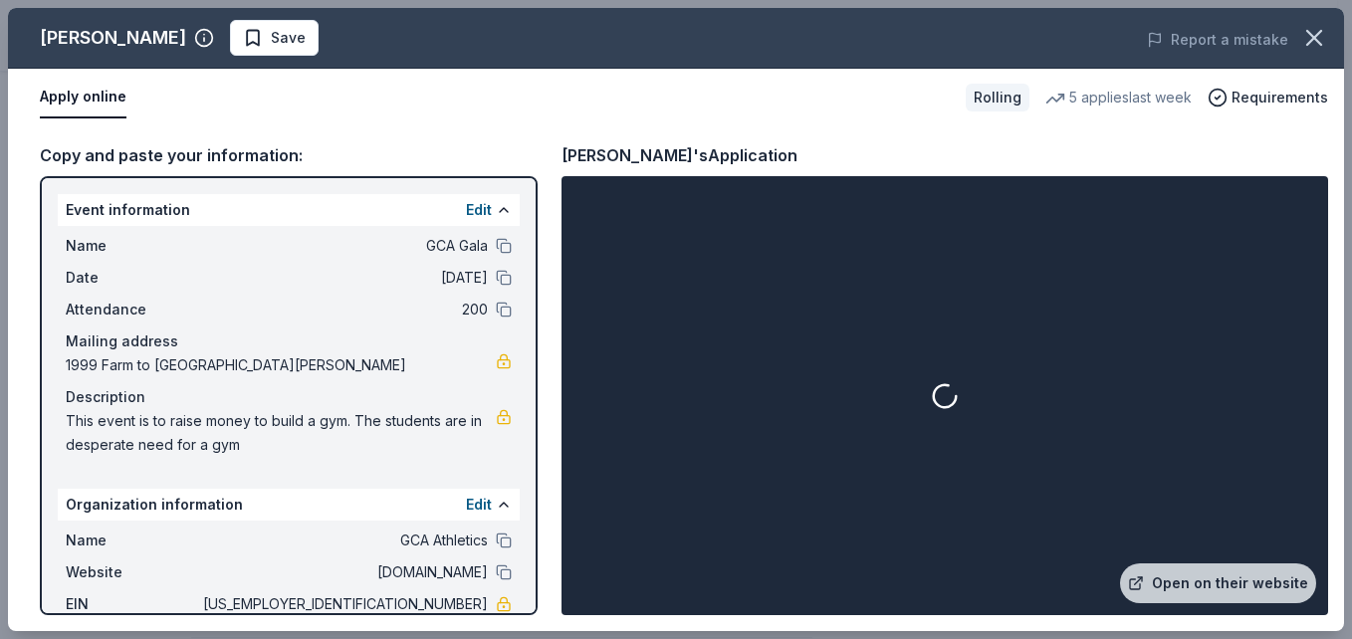
click at [97, 104] on button "Apply online" at bounding box center [83, 98] width 87 height 42
